Goal: Information Seeking & Learning: Learn about a topic

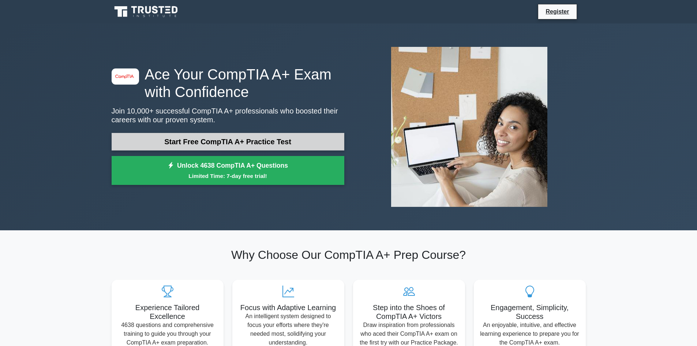
click at [249, 143] on link "Start Free CompTIA A+ Practice Test" at bounding box center [228, 142] width 233 height 18
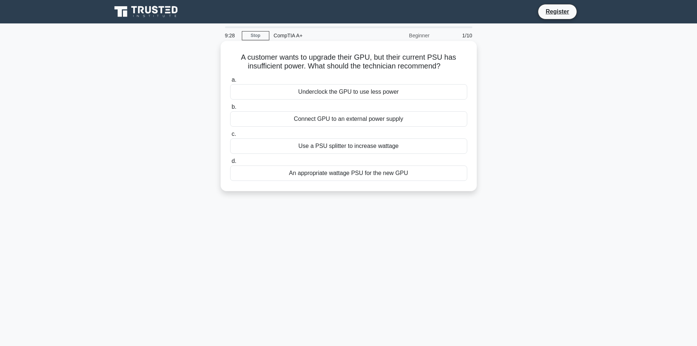
click at [306, 121] on div "Connect GPU to an external power supply" at bounding box center [348, 118] width 237 height 15
click at [347, 124] on div "Connect GPU to an external power supply" at bounding box center [348, 118] width 237 height 15
click at [230, 109] on input "b. Connect GPU to an external power supply" at bounding box center [230, 107] width 0 height 5
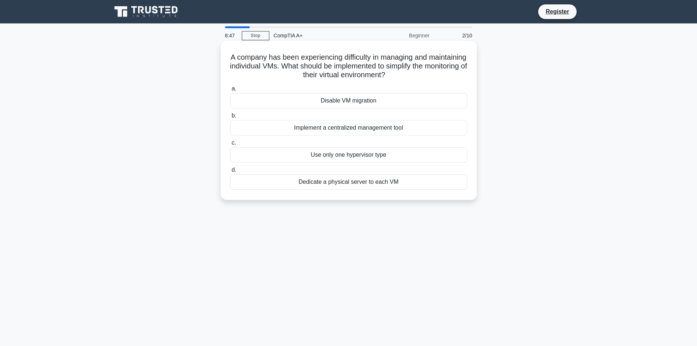
click at [301, 129] on div "Implement a centralized management tool" at bounding box center [348, 127] width 237 height 15
click at [230, 118] on input "b. Implement a centralized management tool" at bounding box center [230, 115] width 0 height 5
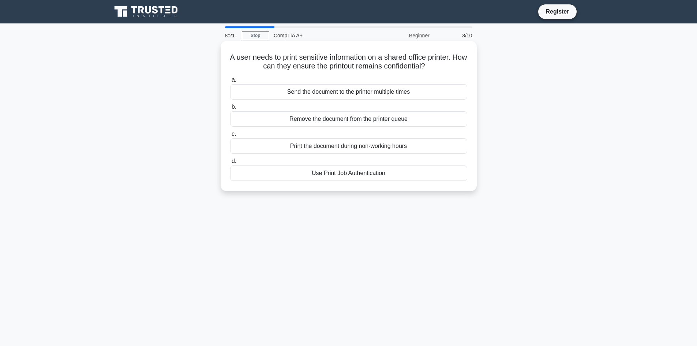
click at [330, 175] on div "Use Print Job Authentication" at bounding box center [348, 172] width 237 height 15
click at [230, 163] on input "d. Use Print Job Authentication" at bounding box center [230, 161] width 0 height 5
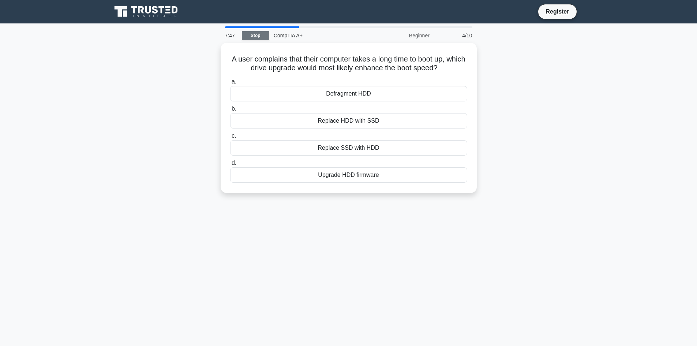
click at [261, 34] on link "Stop" at bounding box center [255, 35] width 27 height 9
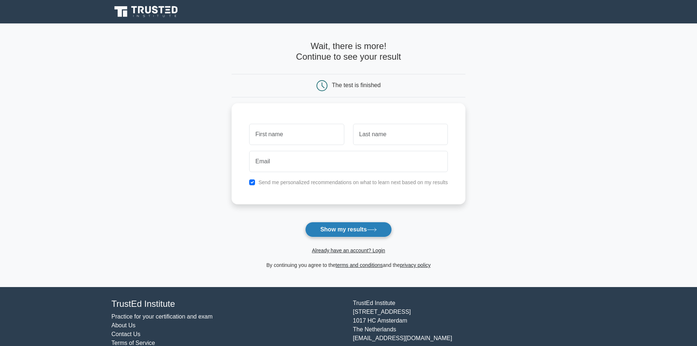
click at [353, 230] on button "Show my results" at bounding box center [348, 229] width 86 height 15
type input "gg"
click at [411, 136] on input "text" at bounding box center [400, 132] width 95 height 21
type input "xiirey"
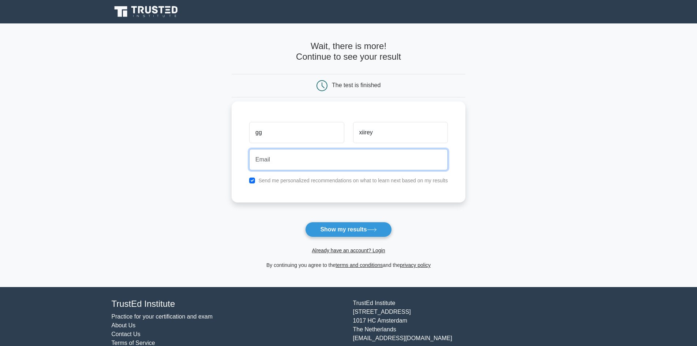
click at [313, 167] on input "email" at bounding box center [348, 159] width 199 height 21
type input "somane143@live.co.uk"
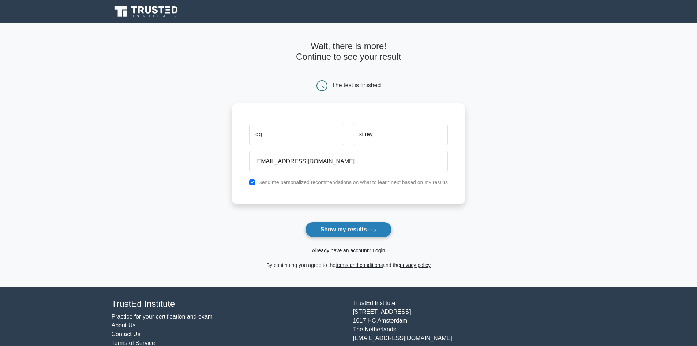
click at [351, 230] on button "Show my results" at bounding box center [348, 229] width 86 height 15
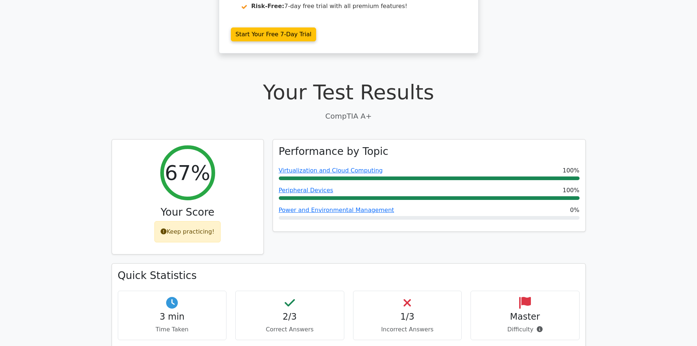
scroll to position [146, 0]
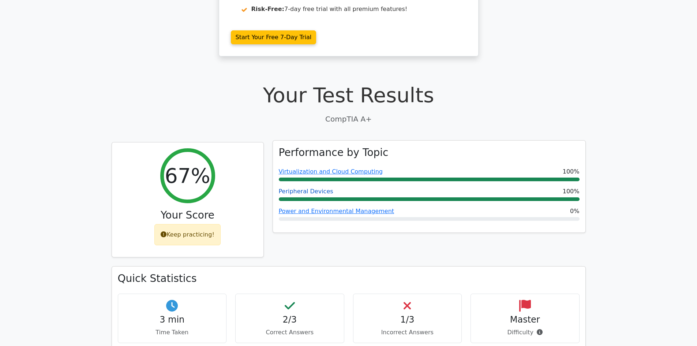
click at [302, 192] on link "Peripheral Devices" at bounding box center [306, 191] width 54 height 7
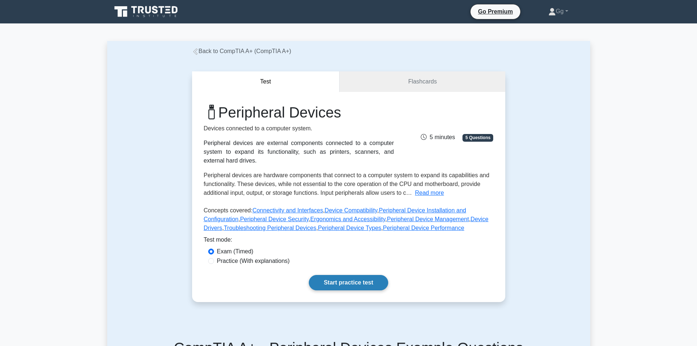
click at [353, 275] on link "Start practice test" at bounding box center [348, 282] width 79 height 15
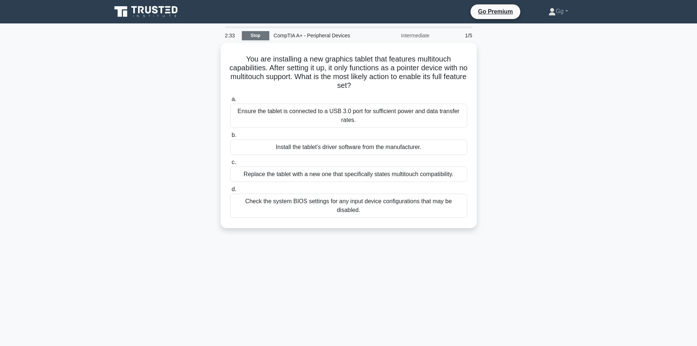
click at [260, 35] on link "Stop" at bounding box center [255, 35] width 27 height 9
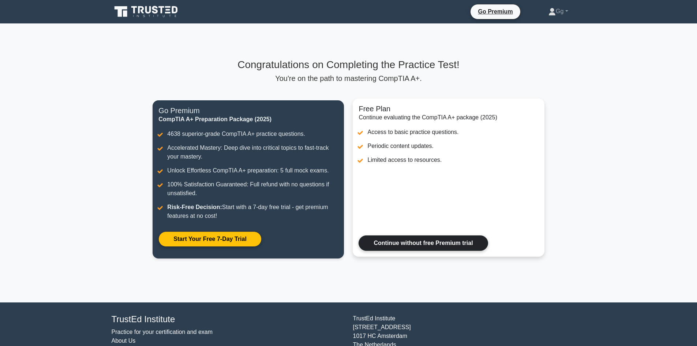
click at [420, 246] on link "Continue without free Premium trial" at bounding box center [422, 242] width 129 height 15
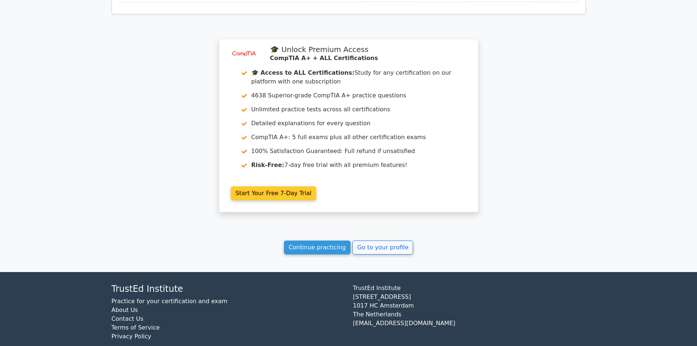
scroll to position [927, 0]
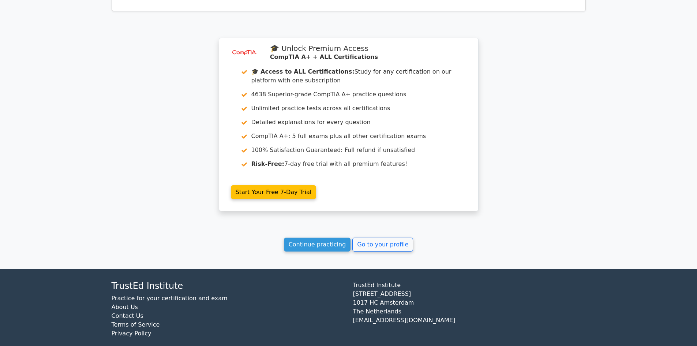
click at [186, 294] on link "Practice for your certification and exam" at bounding box center [170, 297] width 116 height 7
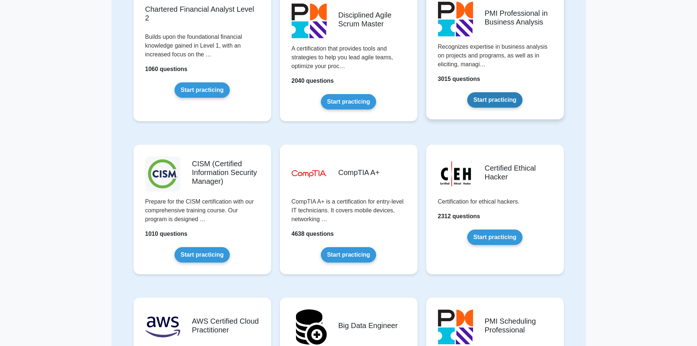
scroll to position [878, 0]
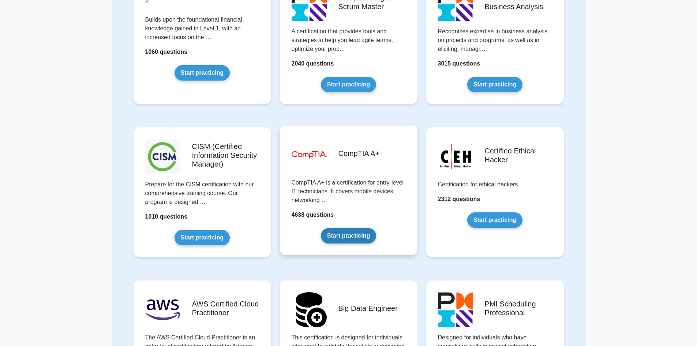
click at [355, 238] on link "Start practicing" at bounding box center [348, 235] width 55 height 15
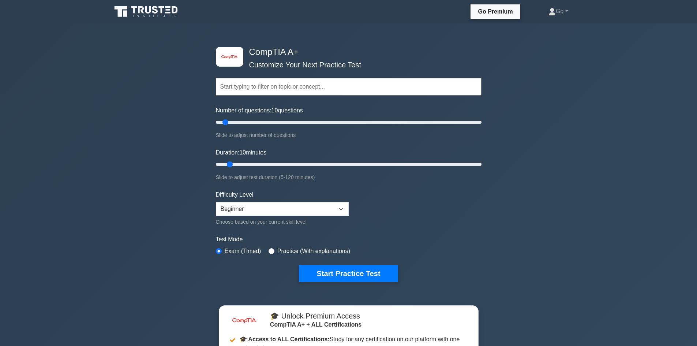
click at [324, 87] on input "text" at bounding box center [348, 87] width 265 height 18
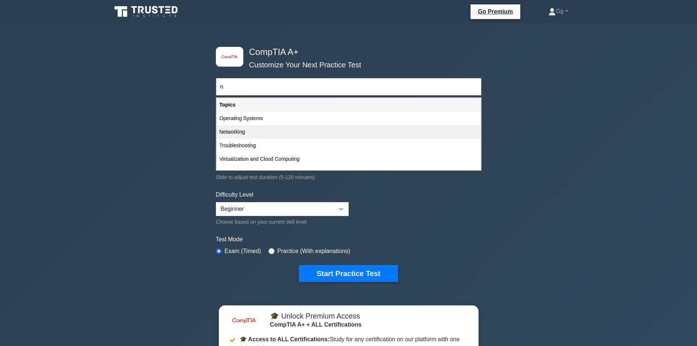
click at [242, 131] on div "Networking" at bounding box center [348, 132] width 264 height 14
type input "Networking"
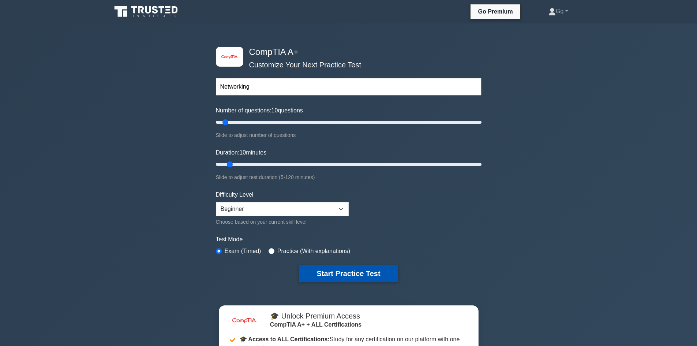
click at [344, 277] on button "Start Practice Test" at bounding box center [348, 273] width 99 height 17
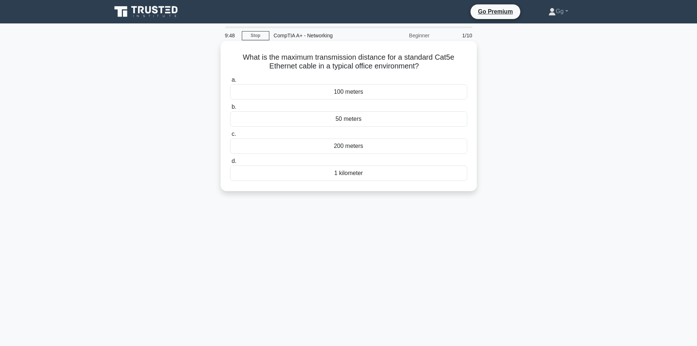
click at [354, 93] on div "100 meters" at bounding box center [348, 91] width 237 height 15
click at [230, 82] on input "a. 100 meters" at bounding box center [230, 80] width 0 height 5
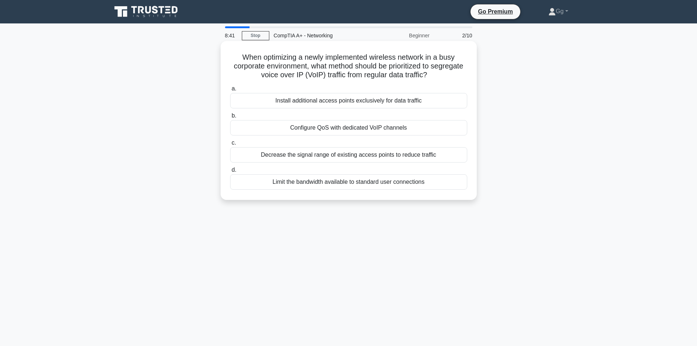
click at [408, 127] on div "Configure QoS with dedicated VoIP channels" at bounding box center [348, 127] width 237 height 15
click at [230, 118] on input "b. Configure QoS with dedicated VoIP channels" at bounding box center [230, 115] width 0 height 5
